Goal: Check status: Check status

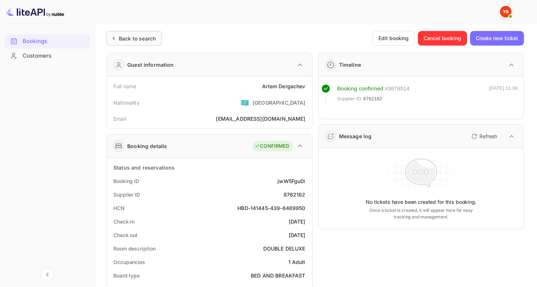
click at [147, 38] on div "Back to search" at bounding box center [137, 39] width 37 height 8
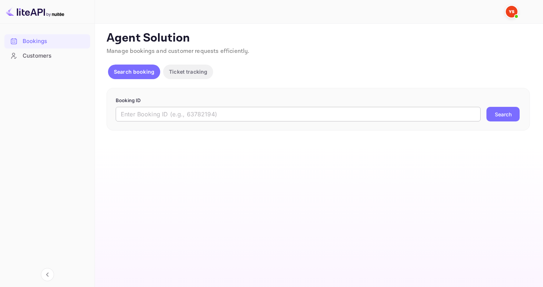
click at [198, 116] on input "text" at bounding box center [298, 114] width 365 height 15
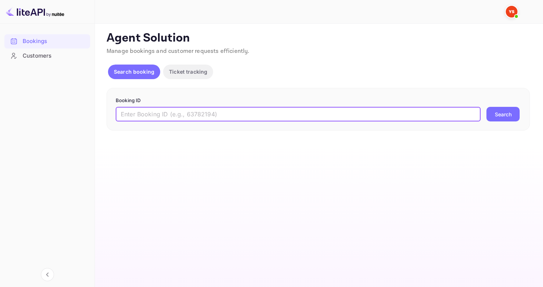
paste input "9578416"
type input "9578416"
click at [501, 109] on button "Search" at bounding box center [502, 114] width 33 height 15
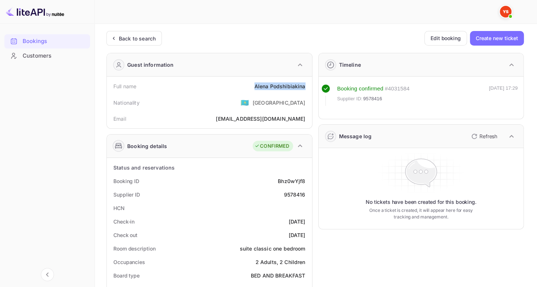
drag, startPoint x: 252, startPoint y: 85, endPoint x: 306, endPoint y: 86, distance: 53.6
click at [306, 86] on div "Full name [PERSON_NAME]" at bounding box center [209, 85] width 199 height 13
copy div "[PERSON_NAME]"
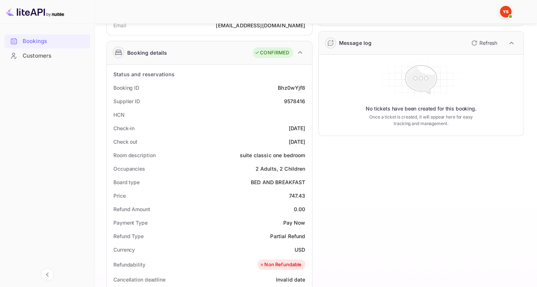
scroll to position [94, 0]
drag, startPoint x: 286, startPoint y: 191, endPoint x: 307, endPoint y: 195, distance: 21.1
click at [307, 195] on div "Price 747.43" at bounding box center [209, 194] width 199 height 13
copy div "747.43"
